Goal: Transaction & Acquisition: Purchase product/service

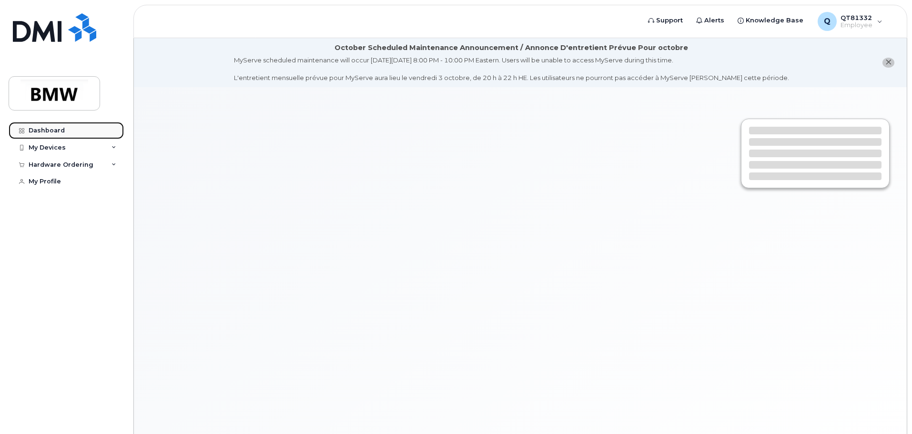
click at [48, 127] on div "Dashboard" at bounding box center [47, 131] width 36 height 8
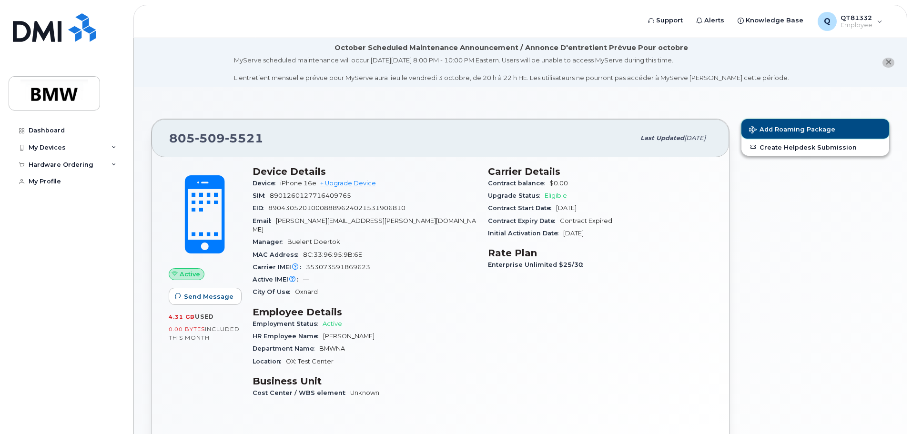
click at [789, 129] on span "Add Roaming Package" at bounding box center [792, 130] width 86 height 9
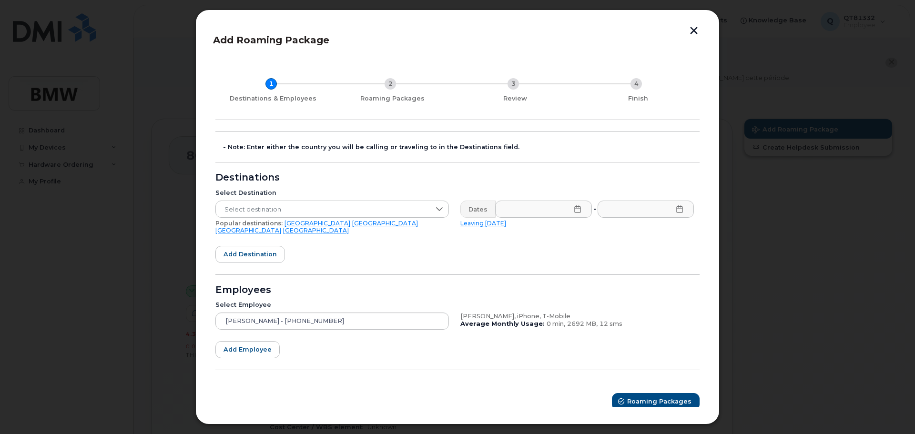
click at [349, 227] on link "[GEOGRAPHIC_DATA]" at bounding box center [316, 230] width 66 height 7
click at [574, 210] on icon at bounding box center [578, 209] width 8 height 8
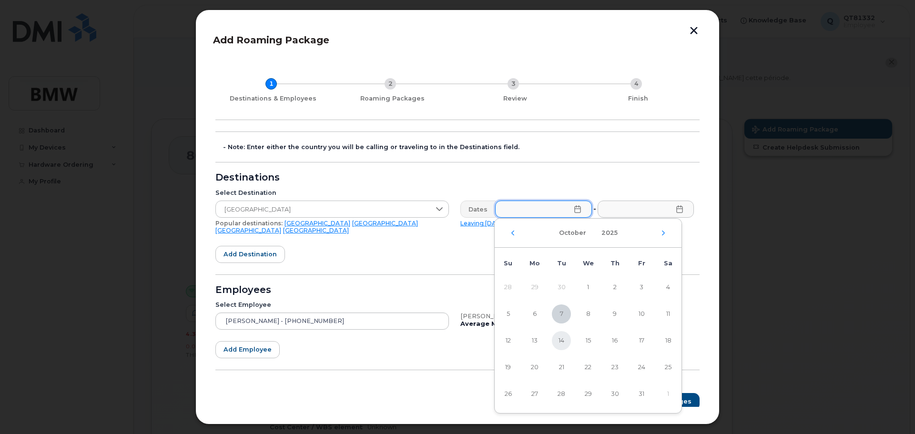
click at [563, 341] on span "14" at bounding box center [561, 340] width 19 height 19
type input "[DATE]"
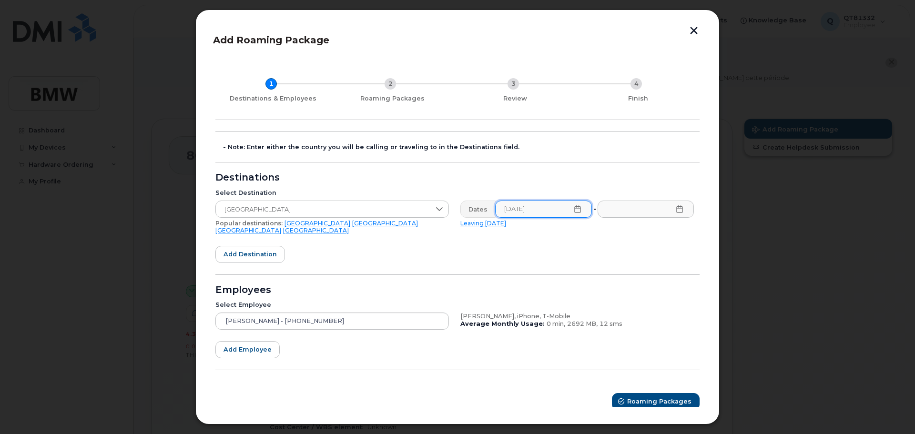
click at [678, 210] on icon at bounding box center [679, 209] width 6 height 8
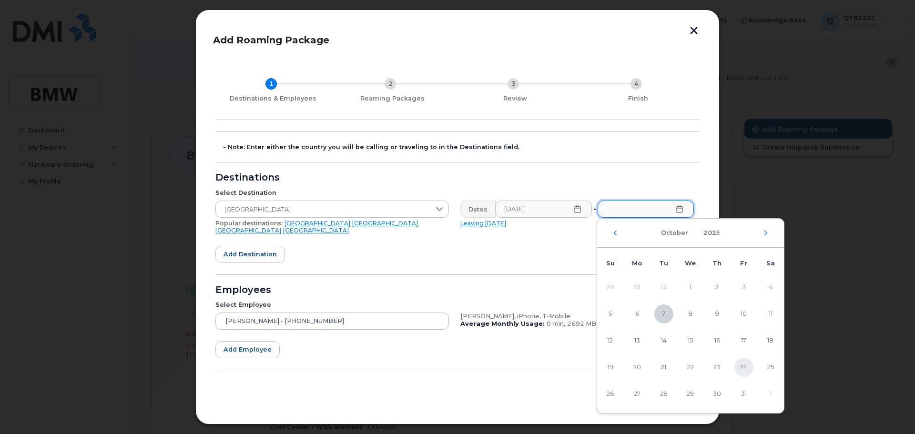
click at [742, 367] on span "24" at bounding box center [743, 367] width 19 height 19
type input "[DATE]"
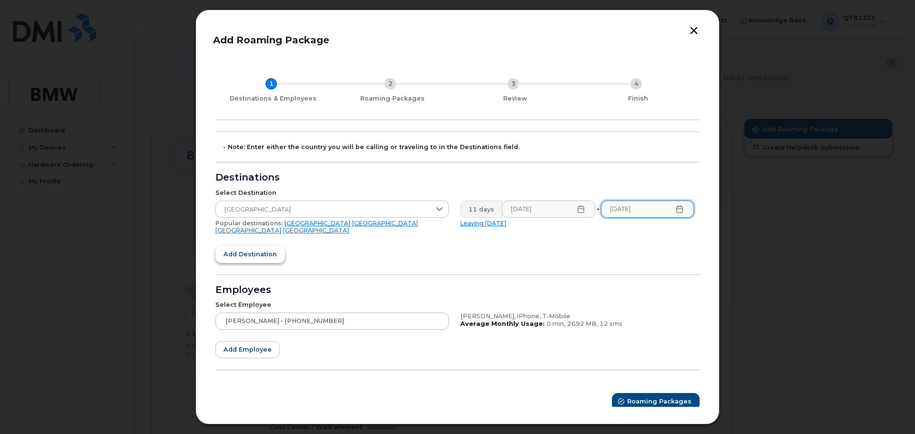
click at [269, 250] on span "Add destination" at bounding box center [249, 254] width 53 height 9
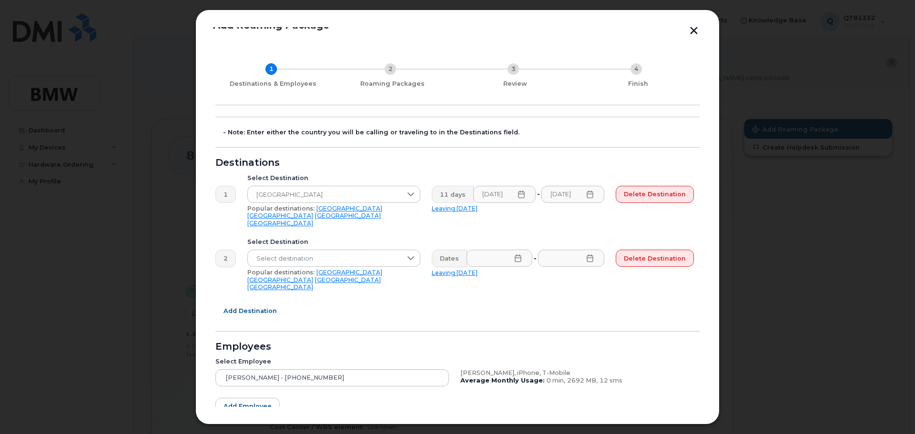
scroll to position [62, 0]
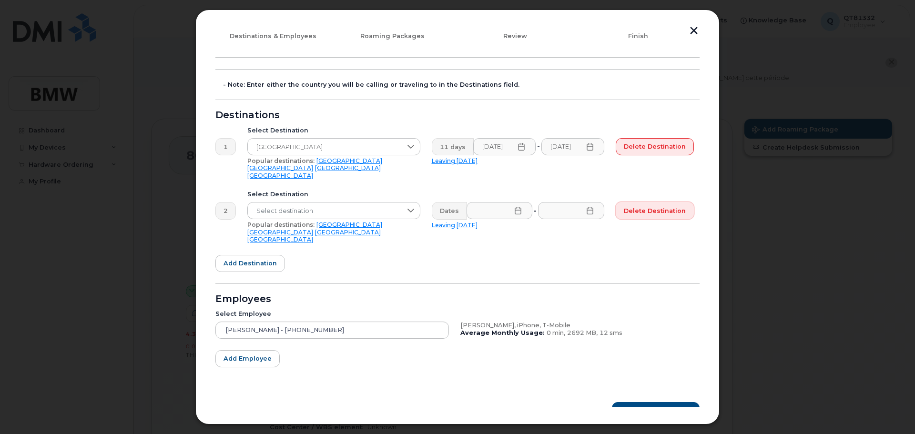
click at [651, 202] on button "Delete destination" at bounding box center [654, 210] width 78 height 17
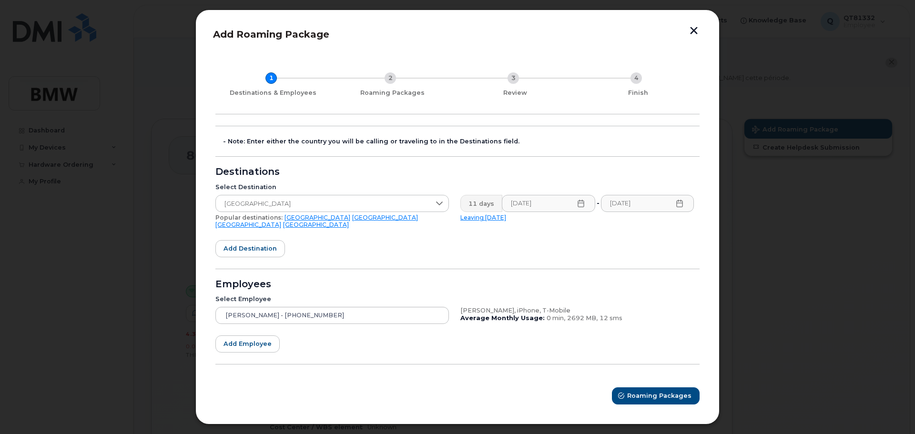
scroll to position [0, 0]
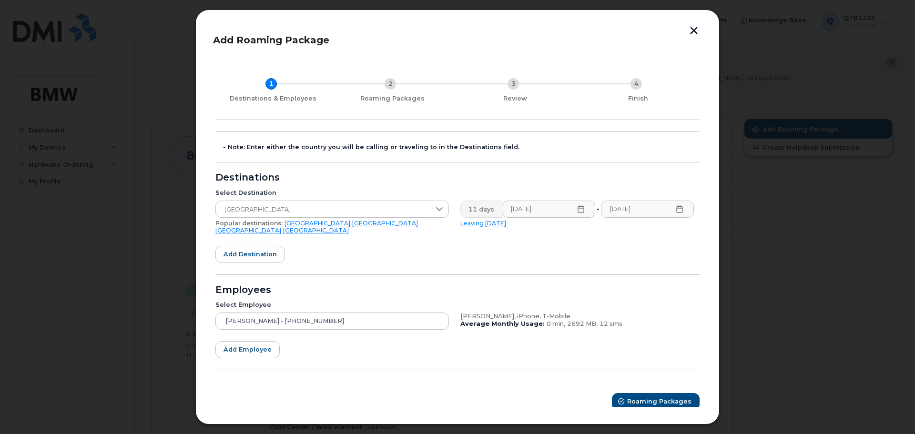
click at [582, 207] on icon at bounding box center [580, 209] width 6 height 8
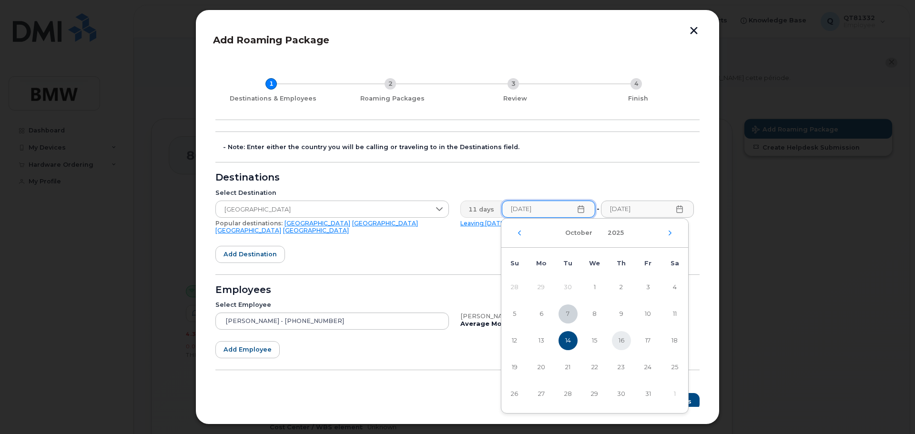
click at [622, 339] on span "16" at bounding box center [621, 340] width 19 height 19
type input "[DATE]"
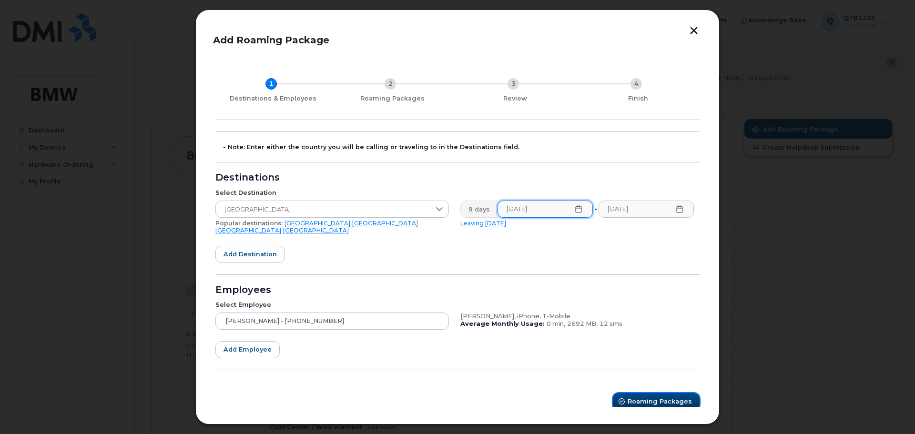
click at [636, 397] on span "Roaming Packages" at bounding box center [659, 401] width 64 height 9
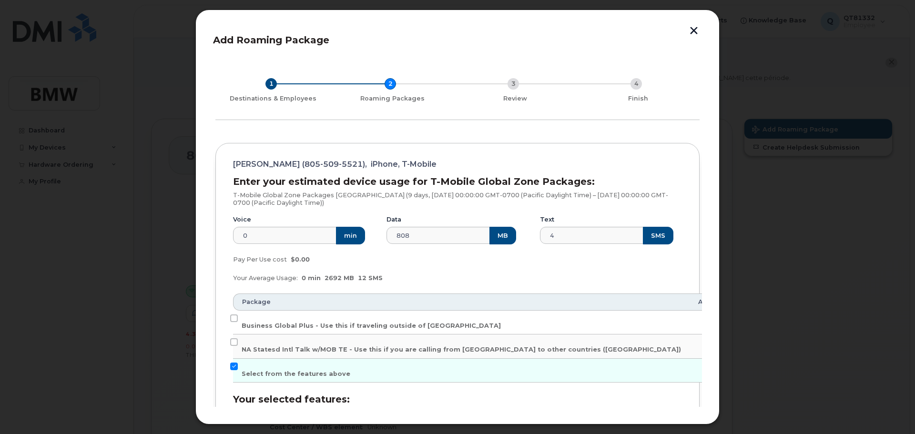
scroll to position [48, 0]
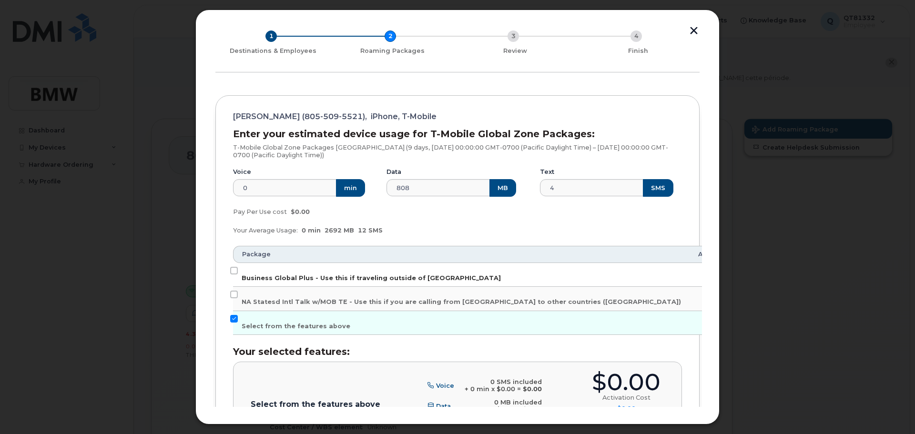
click at [434, 278] on span "Business Global Plus - Use this if traveling outside of [GEOGRAPHIC_DATA]" at bounding box center [371, 277] width 259 height 7
click at [238, 274] on input "Business Global Plus - Use this if traveling outside of [GEOGRAPHIC_DATA]" at bounding box center [234, 271] width 8 height 8
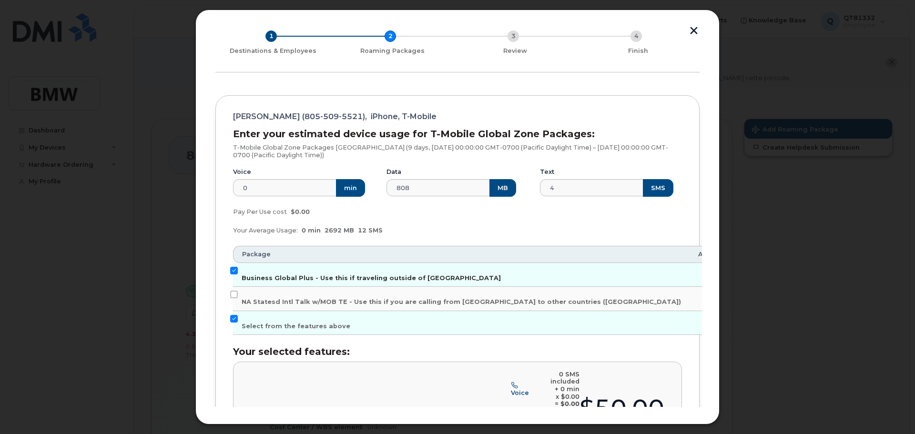
click at [434, 278] on span "Business Global Plus - Use this if traveling outside of [GEOGRAPHIC_DATA]" at bounding box center [371, 277] width 259 height 7
click at [238, 274] on input "Business Global Plus - Use this if traveling outside of [GEOGRAPHIC_DATA]" at bounding box center [234, 271] width 8 height 8
checkbox input "false"
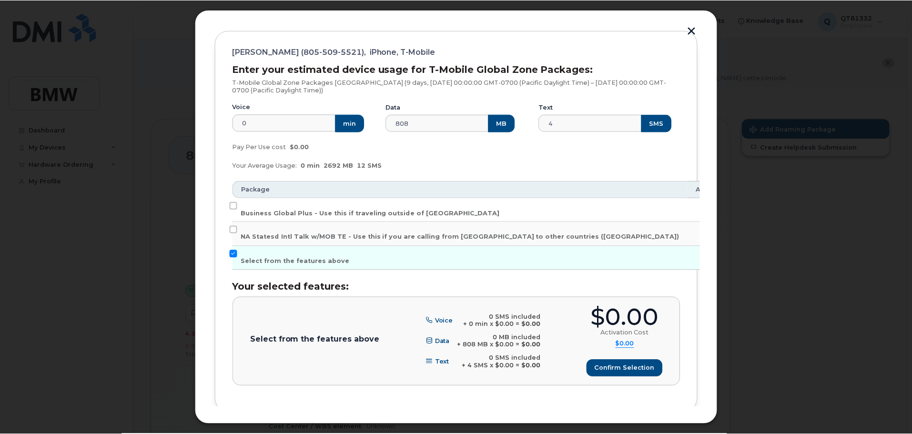
scroll to position [95, 0]
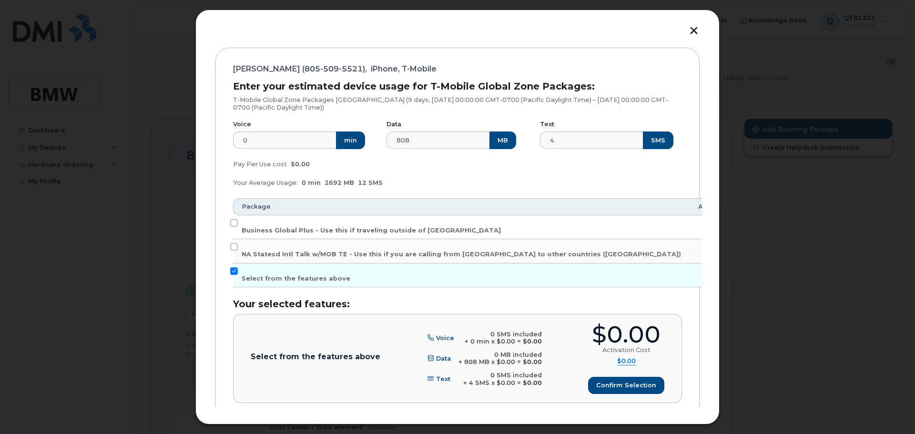
click at [697, 30] on button "button" at bounding box center [693, 32] width 14 height 10
